Goal: Transaction & Acquisition: Purchase product/service

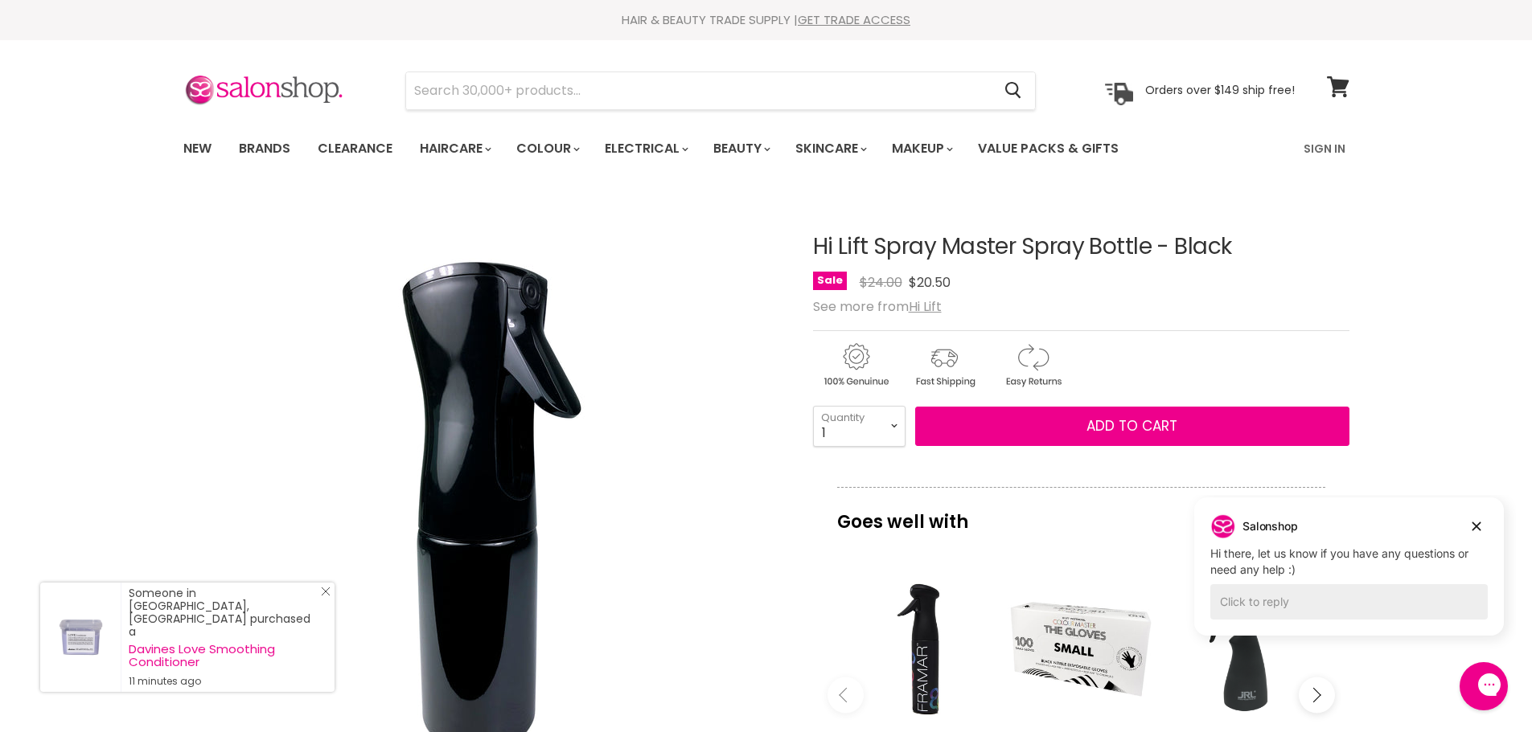
click at [322, 597] on icon "Close Icon" at bounding box center [326, 592] width 10 height 10
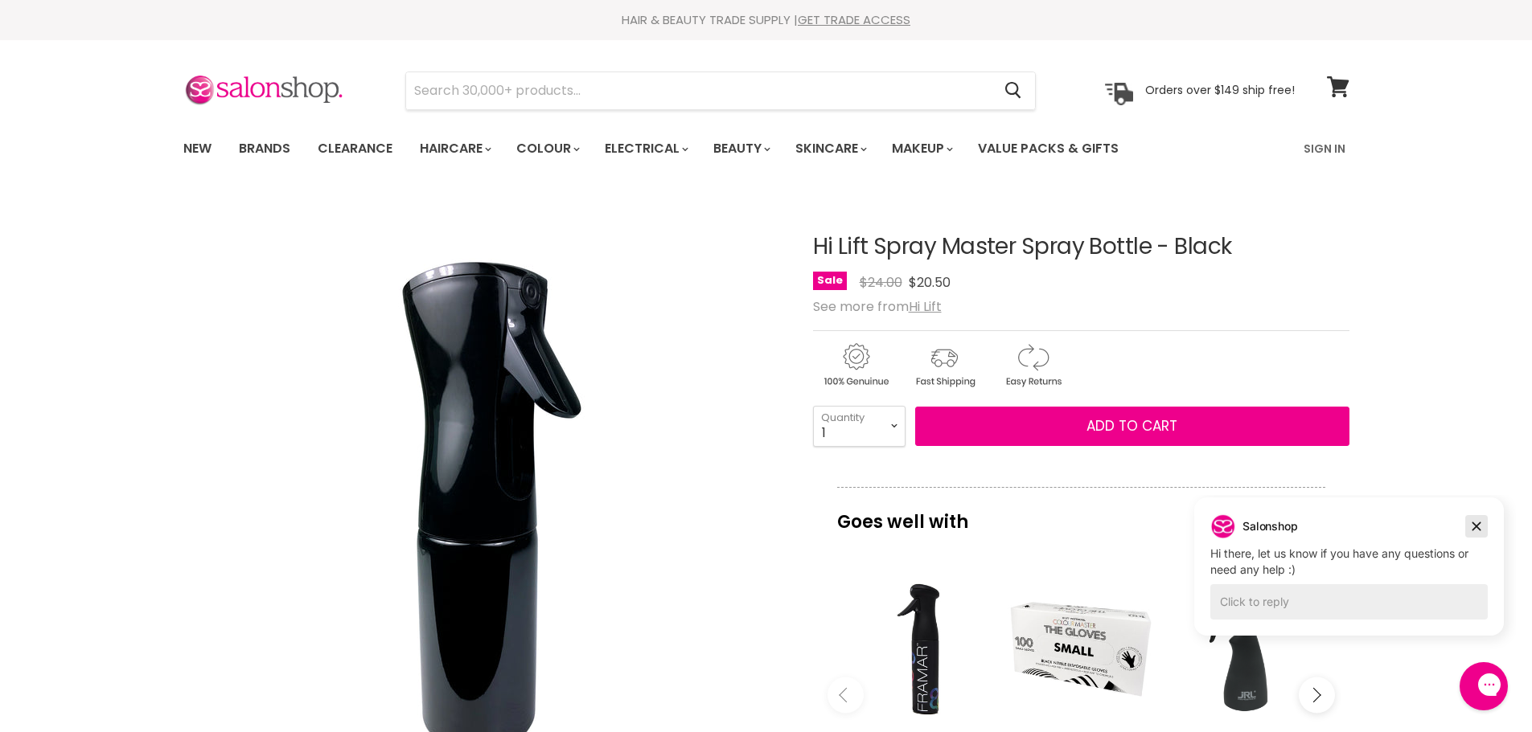
click at [1475, 525] on icon "Dismiss campaign" at bounding box center [1476, 527] width 9 height 9
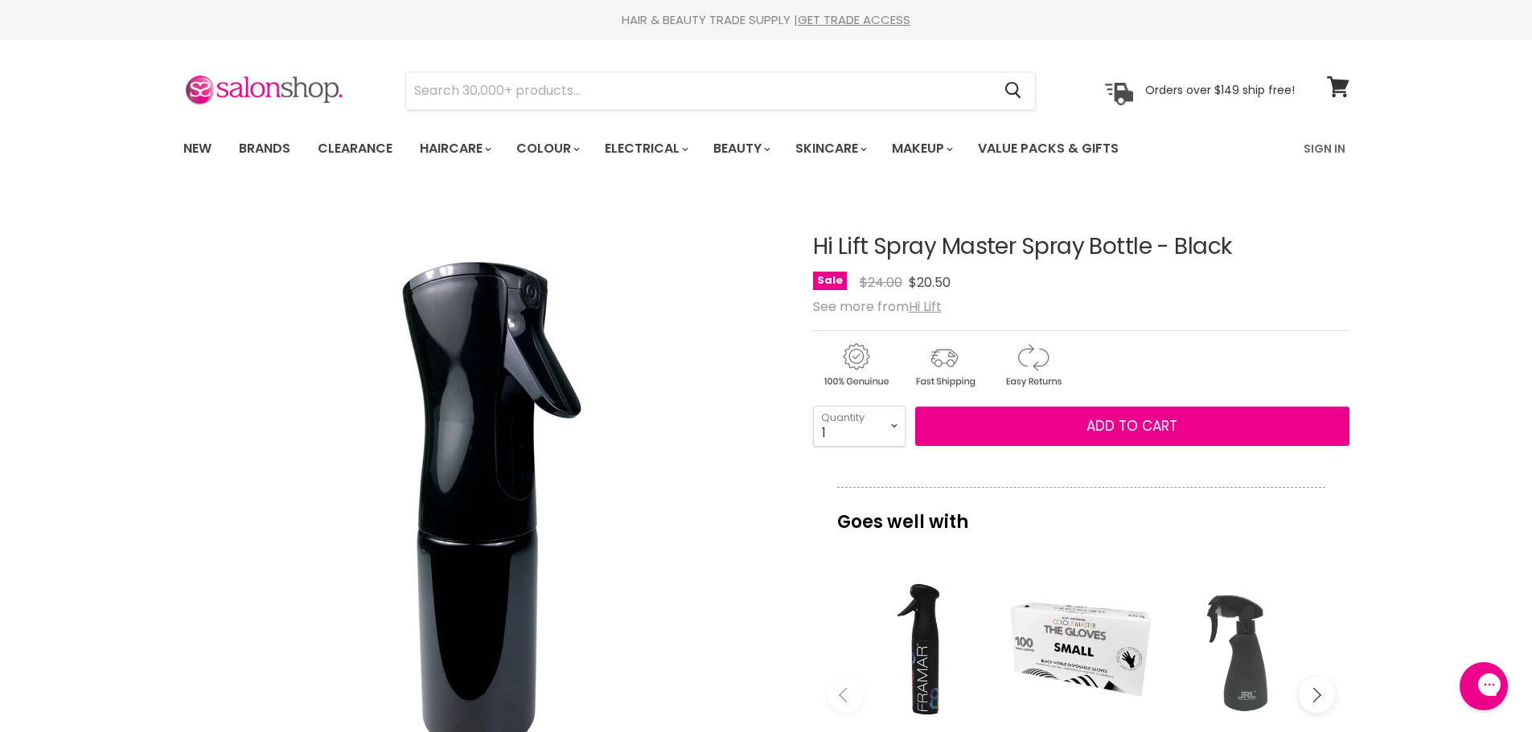
click at [1237, 651] on div "Main content" at bounding box center [1243, 649] width 146 height 146
